Goal: Task Accomplishment & Management: Manage account settings

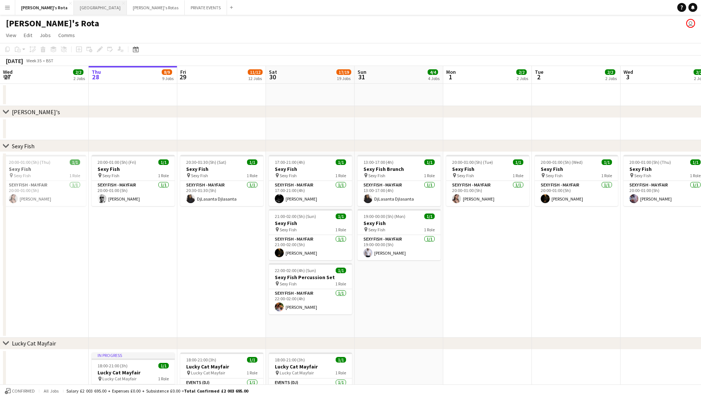
click at [74, 7] on button "MIAMI Close" at bounding box center [100, 7] width 53 height 14
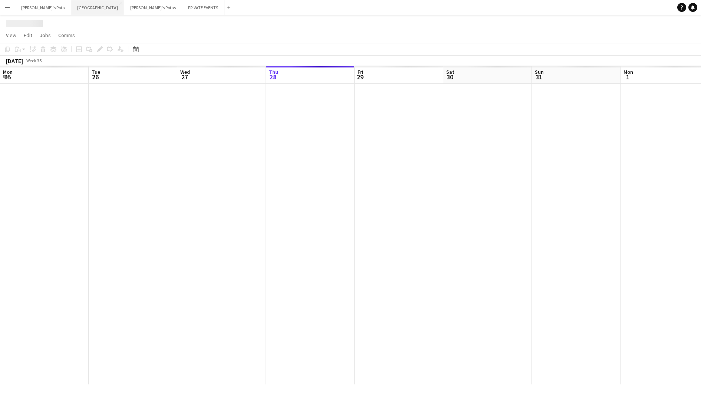
scroll to position [0, 177]
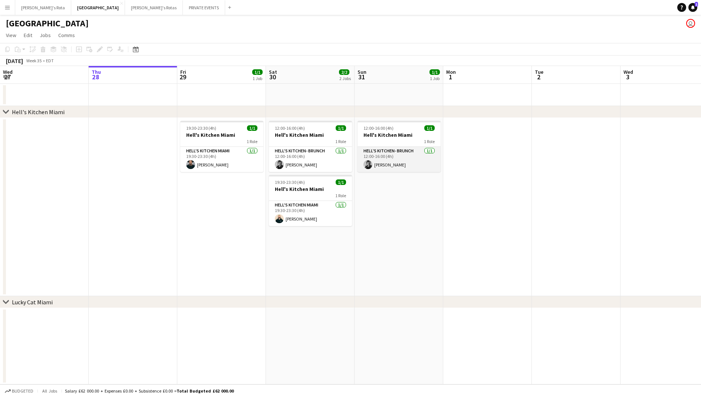
click at [386, 156] on app-card-role "Hell's Kitchen- BRUNCH [DATE] 12:00-16:00 (4h) [PERSON_NAME]" at bounding box center [399, 159] width 83 height 25
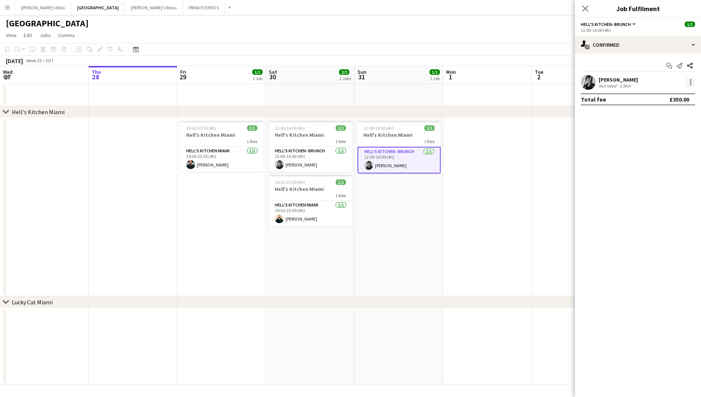
click at [688, 81] on div at bounding box center [690, 82] width 9 height 9
click at [649, 165] on span "Remove" at bounding box center [654, 167] width 22 height 6
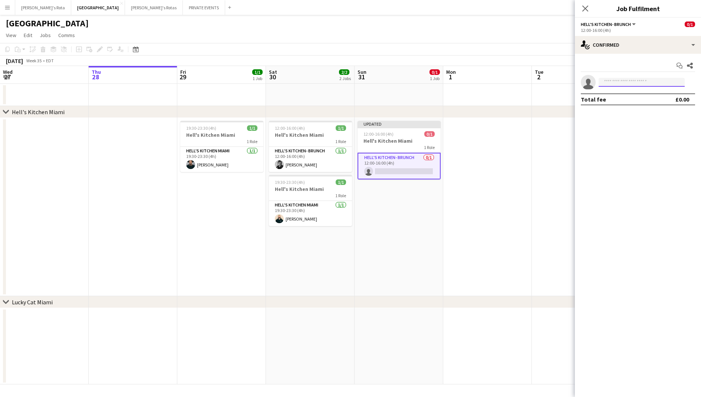
click at [625, 84] on input at bounding box center [642, 82] width 86 height 9
type input "****"
click at [634, 92] on span "[PERSON_NAME]" at bounding box center [626, 93] width 43 height 6
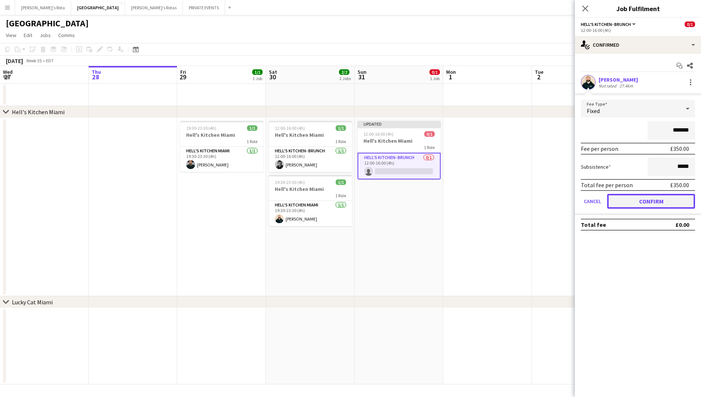
click at [652, 200] on button "Confirm" at bounding box center [651, 201] width 88 height 15
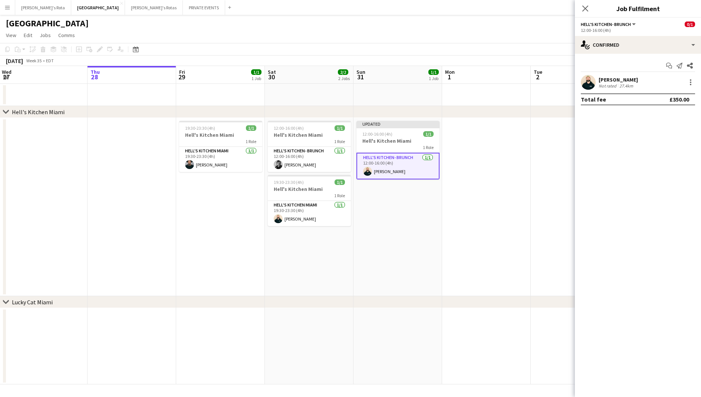
scroll to position [0, 181]
click at [503, 180] on app-calendar-viewport "Mon 25 Tue 26 Wed 27 Thu 28 Fri 29 1/1 1 Job Sat 30 2/2 2 Jobs Sun 31 1/1 1 Job…" at bounding box center [350, 225] width 701 height 319
click at [465, 178] on app-date-cell at bounding box center [484, 207] width 89 height 178
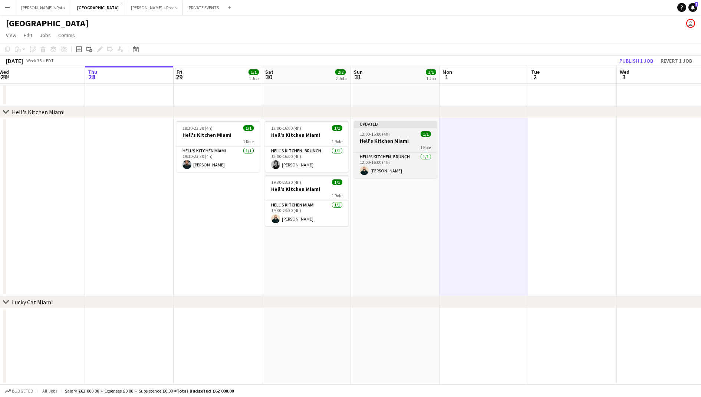
click at [386, 121] on div "Updated" at bounding box center [395, 124] width 83 height 6
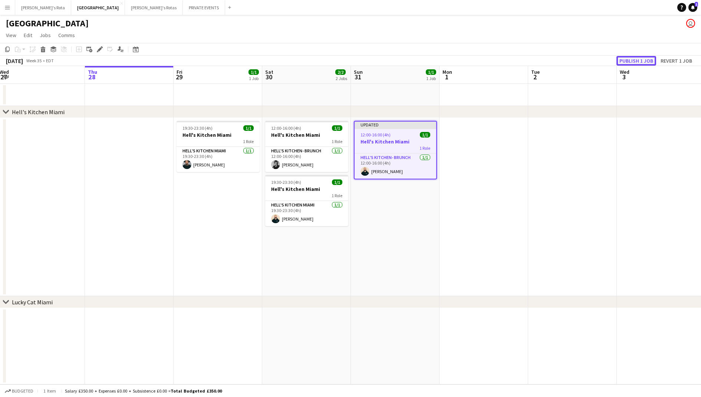
click at [639, 59] on button "Publish 1 job" at bounding box center [636, 61] width 40 height 10
